Goal: Task Accomplishment & Management: Manage account settings

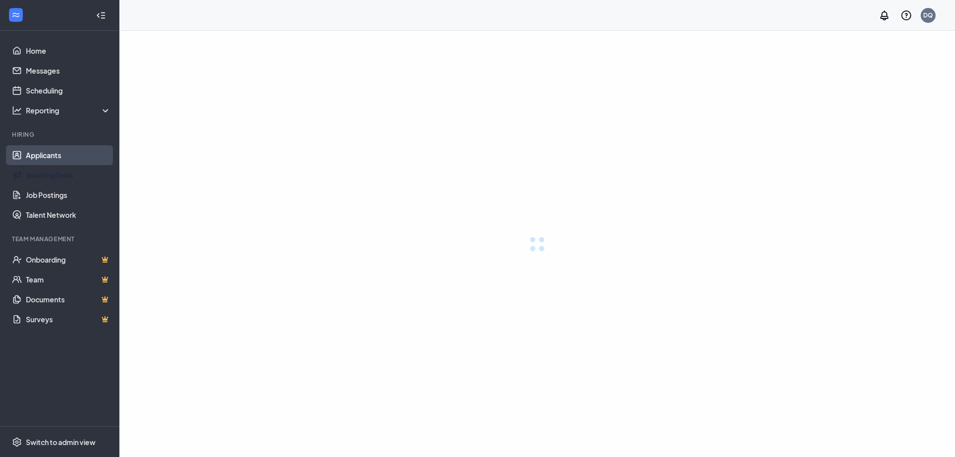
click at [38, 153] on link "Applicants" at bounding box center [68, 155] width 85 height 20
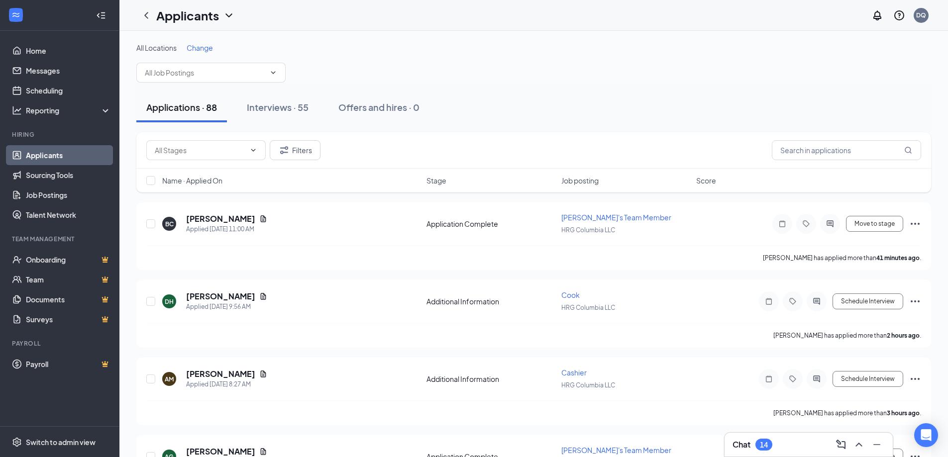
click at [205, 50] on span "Change" at bounding box center [200, 47] width 26 height 9
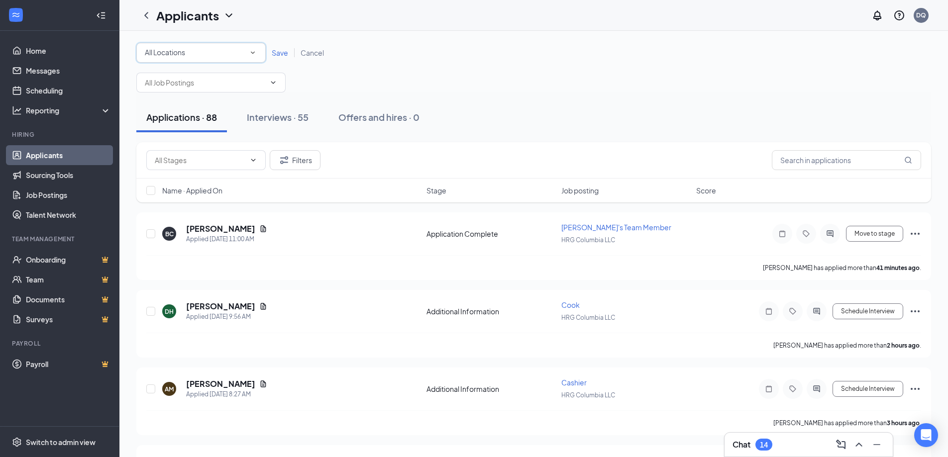
click at [203, 52] on div "All Locations" at bounding box center [201, 53] width 112 height 12
click at [173, 131] on span "HRG Spring Hill LLC" at bounding box center [175, 128] width 62 height 9
click at [277, 55] on span "Save" at bounding box center [280, 52] width 16 height 9
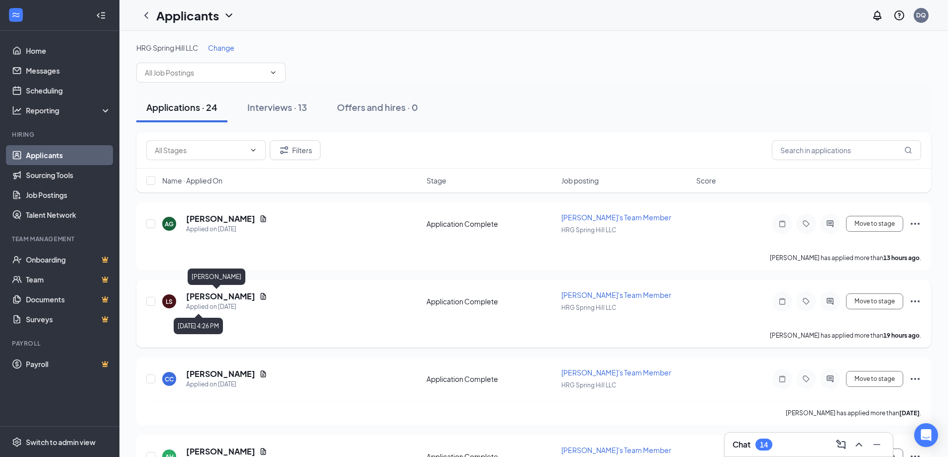
click at [195, 301] on h5 "[PERSON_NAME]" at bounding box center [220, 296] width 69 height 11
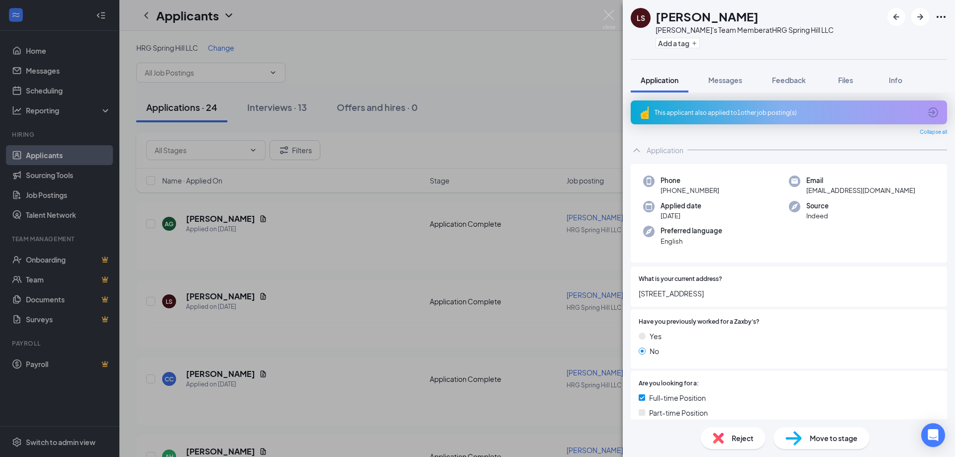
click at [434, 297] on div "LS [PERSON_NAME]'s Team Member at HRG Spring Hill LLC Add a tag Application Mes…" at bounding box center [477, 228] width 955 height 457
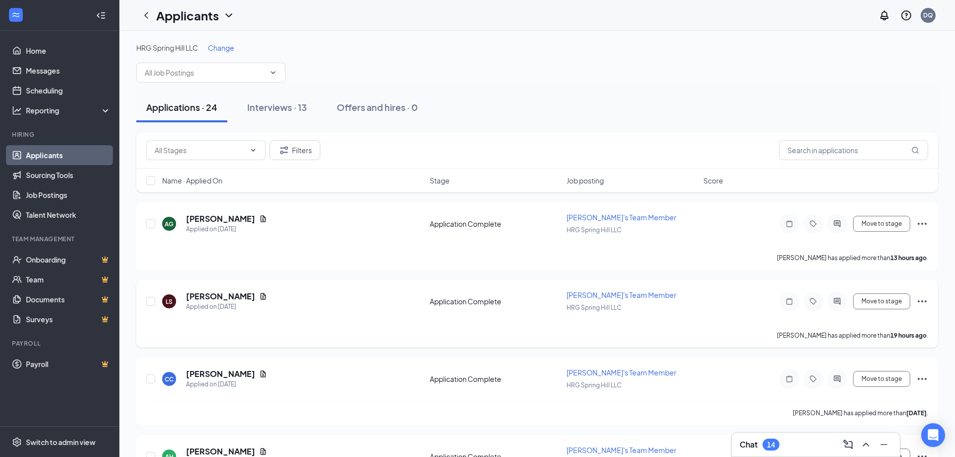
click at [360, 324] on div "[PERSON_NAME] has applied more than 19 hours ago ." at bounding box center [537, 335] width 782 height 25
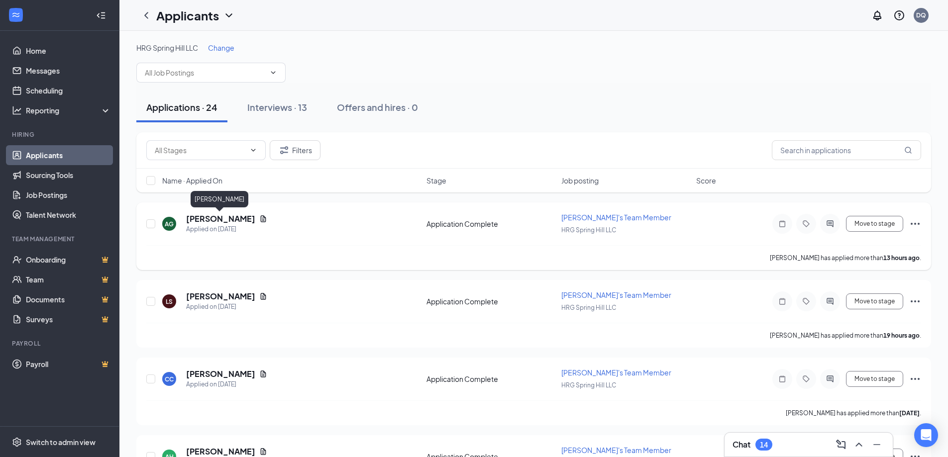
click at [217, 218] on h5 "[PERSON_NAME]" at bounding box center [220, 218] width 69 height 11
